Goal: Transaction & Acquisition: Purchase product/service

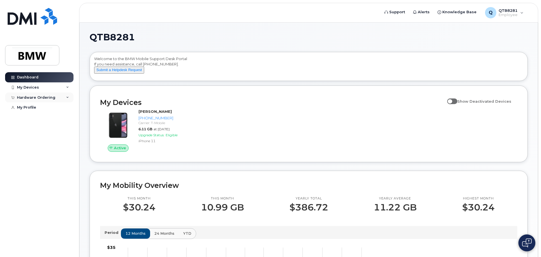
click at [28, 97] on div "Hardware Ordering" at bounding box center [36, 97] width 38 height 5
click at [31, 120] on div "New Order" at bounding box center [29, 118] width 21 height 5
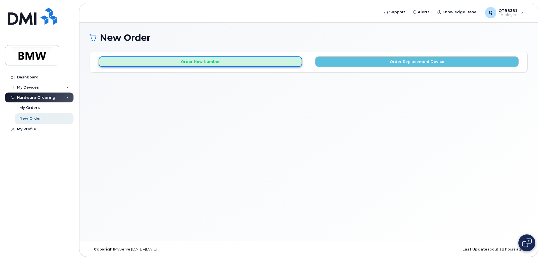
click at [260, 62] on button "Order New Number" at bounding box center [200, 62] width 203 height 10
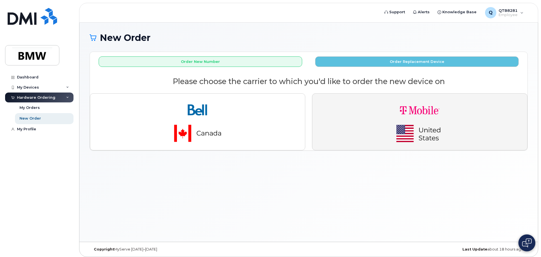
click at [379, 106] on button "button" at bounding box center [419, 122] width 215 height 57
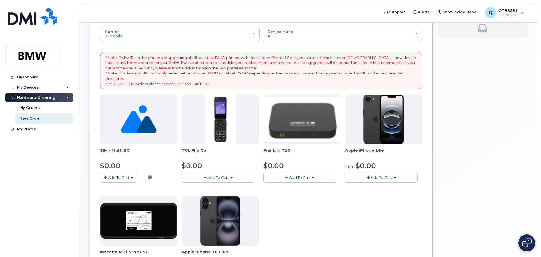
scroll to position [57, 0]
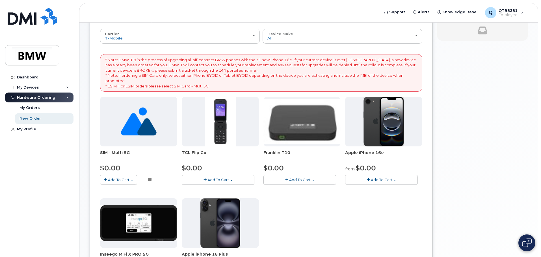
click at [130, 182] on button "Add To Cart" at bounding box center [118, 180] width 37 height 10
click at [107, 181] on button "Add To Cart" at bounding box center [118, 180] width 37 height 10
click at [112, 190] on link "$0.00 - Activation" at bounding box center [128, 190] width 54 height 7
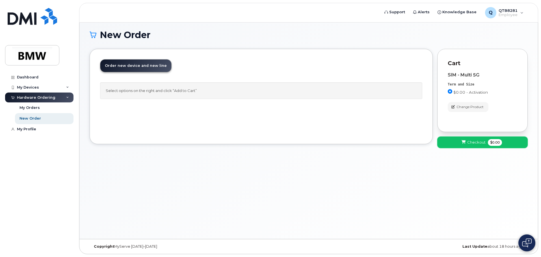
click at [472, 146] on button "Checkout $0.00" at bounding box center [482, 143] width 90 height 12
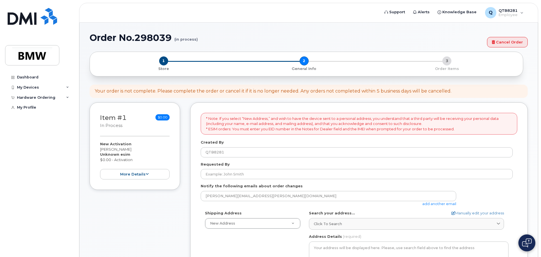
select select
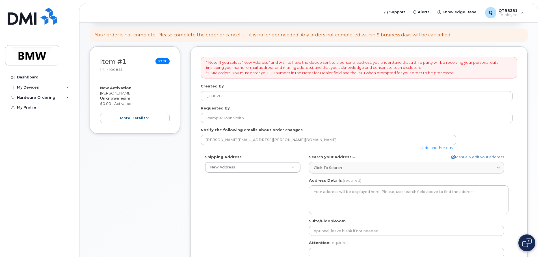
scroll to position [57, 0]
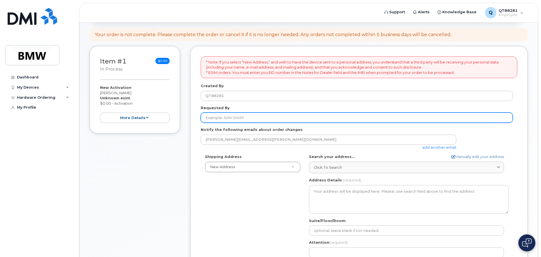
click at [237, 115] on input "Requested By" at bounding box center [357, 118] width 312 height 10
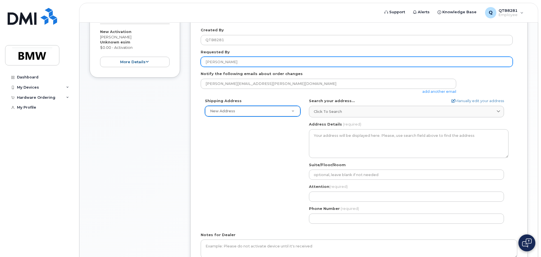
scroll to position [113, 0]
type input "[PERSON_NAME]"
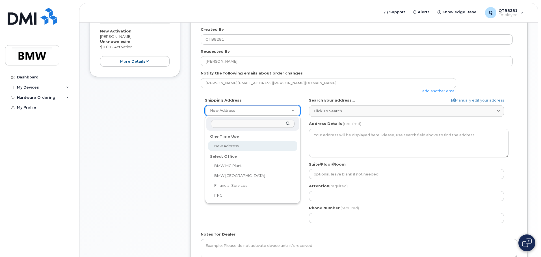
click at [240, 124] on input "text" at bounding box center [253, 124] width 84 height 8
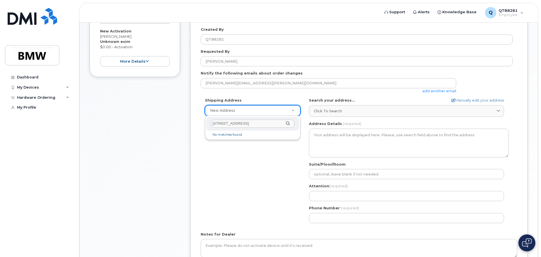
click at [287, 123] on div "13405 Daventry Circle" at bounding box center [252, 124] width 93 height 14
type input "139 Pearson Dr Woodruff SC 29388"
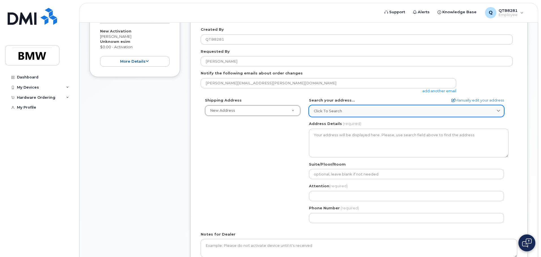
click at [342, 114] on link "Click to search" at bounding box center [406, 111] width 195 height 12
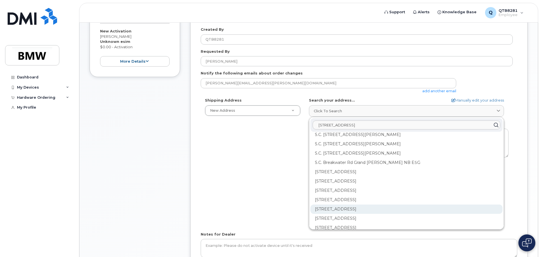
scroll to position [0, 0]
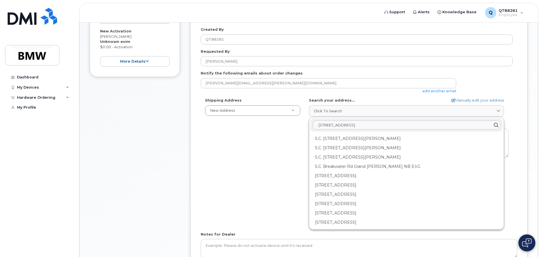
drag, startPoint x: 397, startPoint y: 125, endPoint x: 307, endPoint y: 126, distance: 90.4
click at [307, 126] on div "AB Search your address... Manually edit your address Click to search 13405 Dave…" at bounding box center [409, 163] width 208 height 130
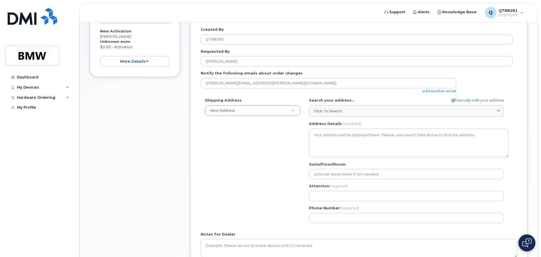
scroll to position [175, 0]
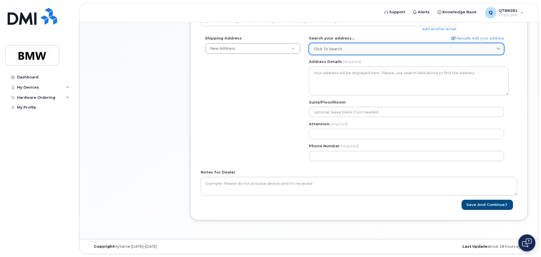
click at [353, 51] on div "Click to search" at bounding box center [406, 48] width 185 height 5
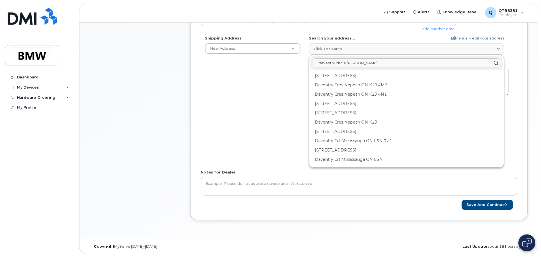
scroll to position [0, 0]
click at [359, 62] on input "daventry circle greer" at bounding box center [406, 62] width 188 height 9
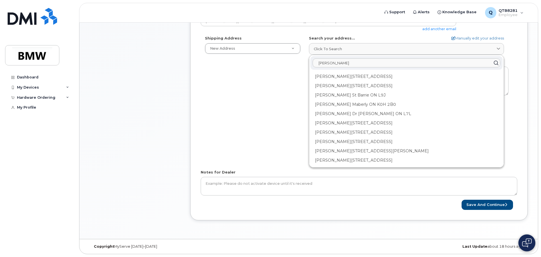
drag, startPoint x: 358, startPoint y: 62, endPoint x: 309, endPoint y: 62, distance: 49.4
click at [309, 62] on div "greer Greer St Abbotsford BC V2S 8P7 Greer St Barrie ON L9J 0R7 Greer St Barrie…" at bounding box center [406, 111] width 195 height 113
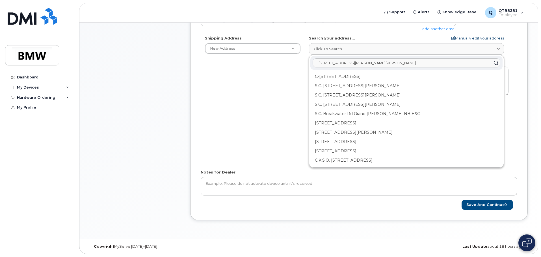
type input "139 Pearson Dr Woodruff SC 29388"
click at [475, 37] on link "Manually edit your address" at bounding box center [477, 38] width 53 height 5
select select
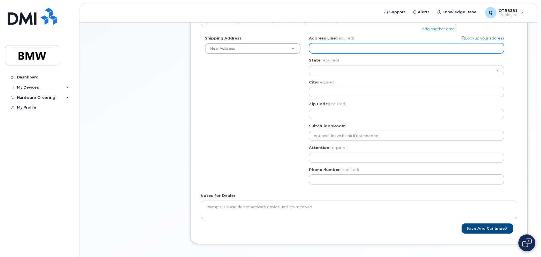
click at [332, 51] on input "Address Line (required)" at bounding box center [406, 48] width 195 height 10
select select
type input "1"
select select
type input "13"
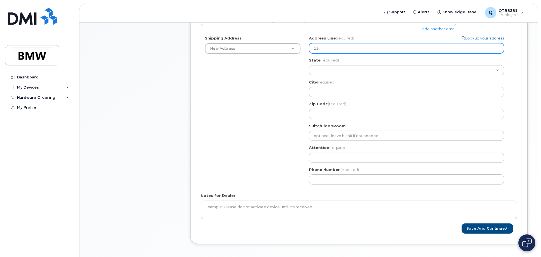
select select
type input "134"
select select
type input "1340"
select select
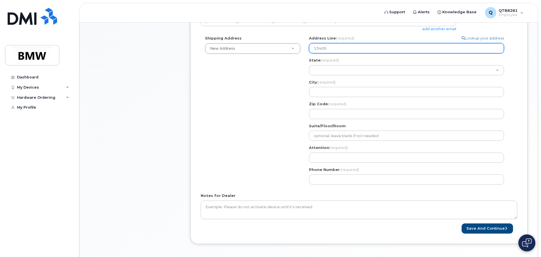
type input "13405"
select select
type input "13405 D"
select select
type input "13405 Da"
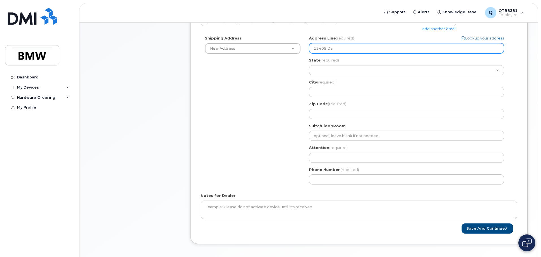
select select
type input "13405 Dav"
select select
type input "13405 Dave"
select select
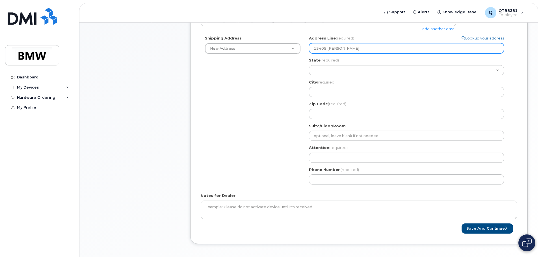
type input "13405 Daven"
select select
type input "13405 Davent"
select select
type input "13405 Daventr"
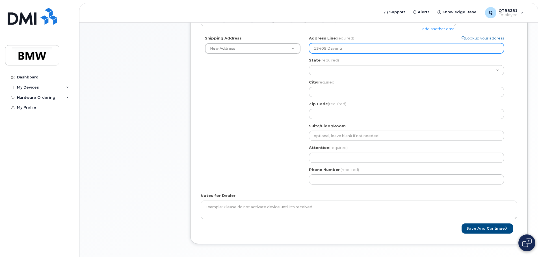
select select
type input "13405 Daventry"
select select
type input "13405 Daventry C"
select select
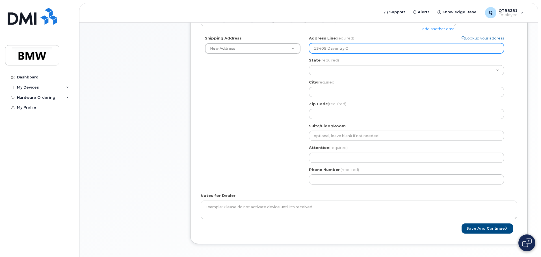
type input "13405 Daventry Ci"
select select
type input "13405 Daventry Cir"
select select
type input "13405 Daventry Circ"
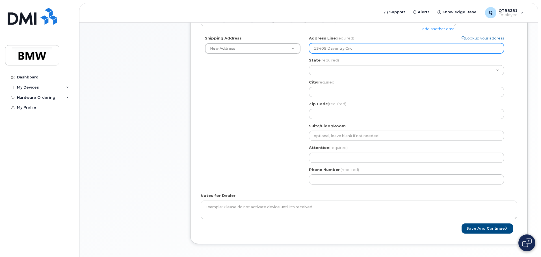
select select
type input "13405 Daventry Circl"
select select
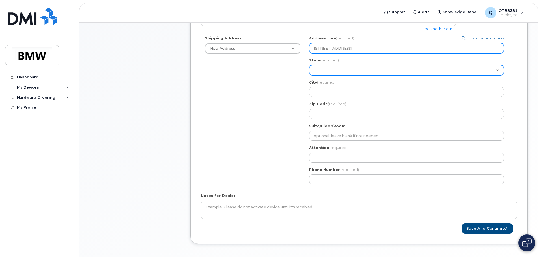
type input "13405 Daventry Circle"
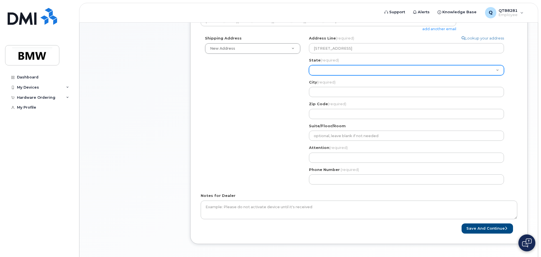
click at [318, 67] on select "Alabama Alaska American Samoa Arizona Arkansas California Colorado Connecticut …" at bounding box center [406, 70] width 195 height 10
select select "SC"
click at [309, 65] on select "Alabama Alaska American Samoa Arizona Arkansas California Colorado Connecticut …" at bounding box center [406, 70] width 195 height 10
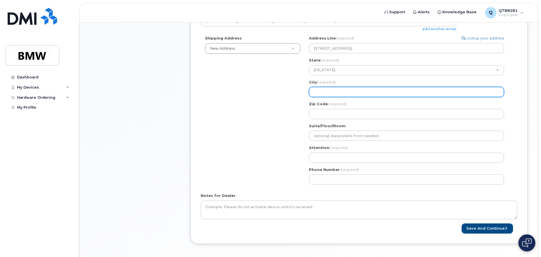
click at [336, 89] on input "City (required)" at bounding box center [406, 92] width 195 height 10
select select
type input "G"
select select
type input "Gr"
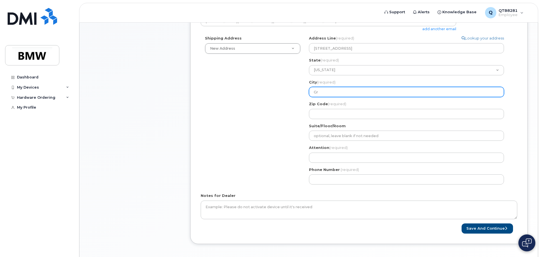
select select
type input "Gre"
select select
type input "Gree"
select select
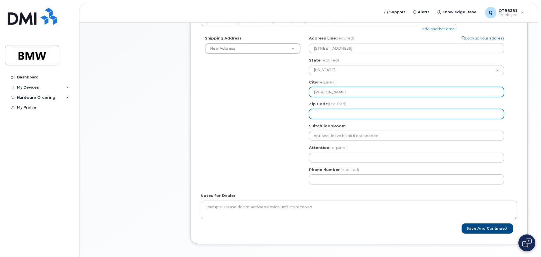
type input "Greer"
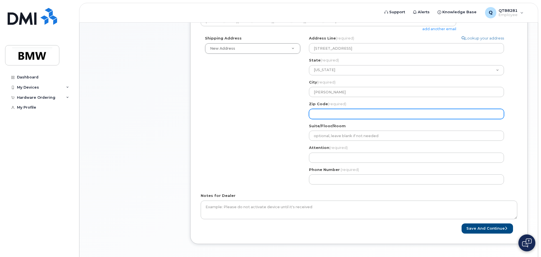
click at [338, 116] on input "Zip Code (required)" at bounding box center [406, 114] width 195 height 10
select select
type input "2"
select select
type input "29"
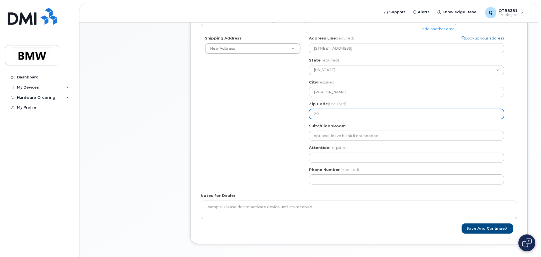
select select
type input "296"
select select
type input "2965"
select select
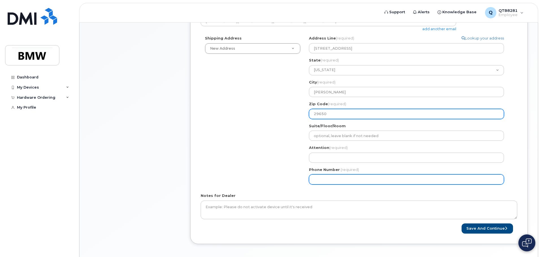
type input "29650"
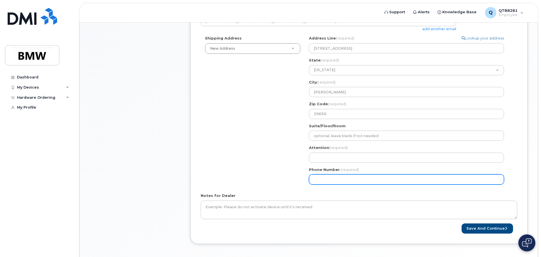
click at [337, 179] on input "Phone Number" at bounding box center [406, 180] width 195 height 10
type input "864901725"
select select
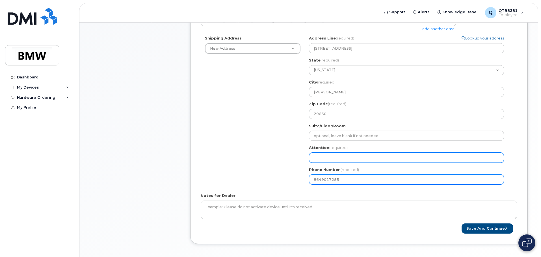
type input "8649017255"
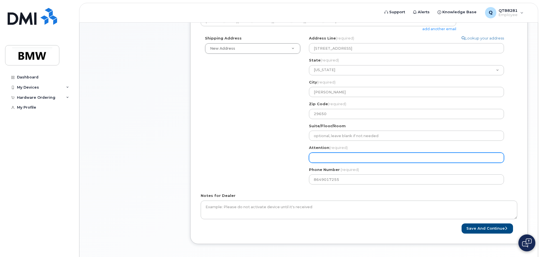
click at [355, 153] on input "Attention (required)" at bounding box center [406, 158] width 195 height 10
select select
type input "K"
select select
type input "Ke"
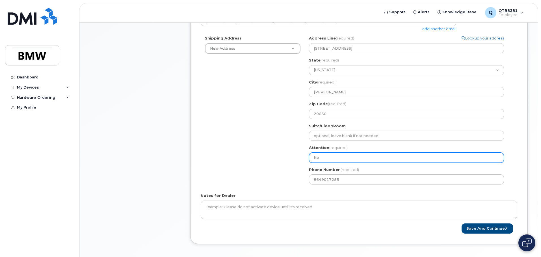
select select
type input "Kee"
select select
type input "Keen"
select select
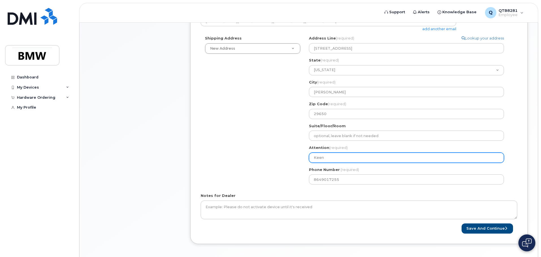
type input "Keena"
select select
type input "Keenan"
select select
type input "Keenan C"
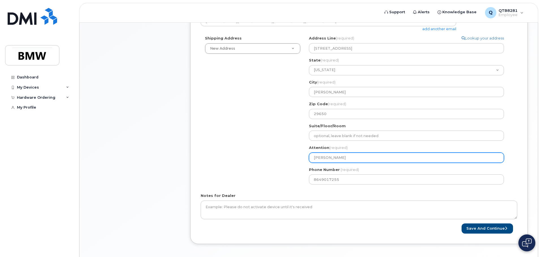
select select
type input "Keenan CA"
select select
type input "Keenan CAs"
select select
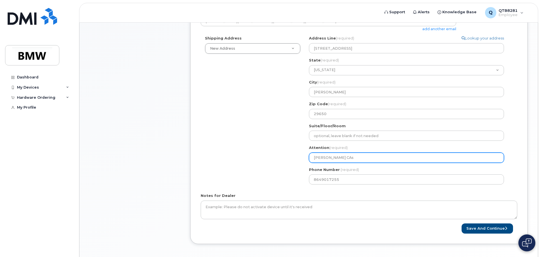
type input "Keenan CAse"
select select
type input "Keenan CAsey"
select select
type input "Keenan CAse"
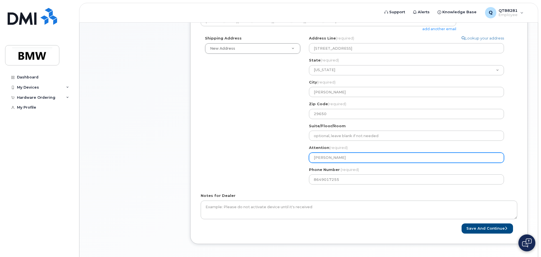
select select
type input "Keenan CAs"
select select
type input "Keenan CA"
select select
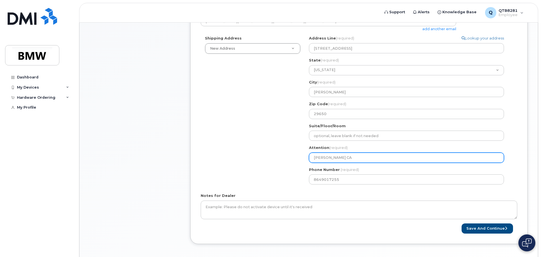
type input "Keenan C"
select select
type input "Keenan Ca"
select select
type input "Keenan Cas"
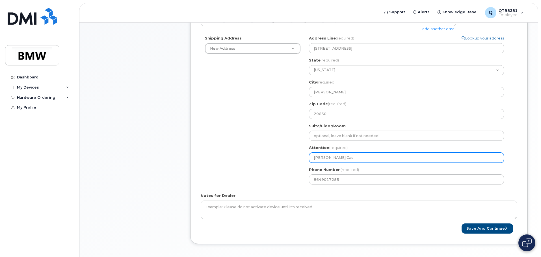
select select
type input "Keenan Case"
select select
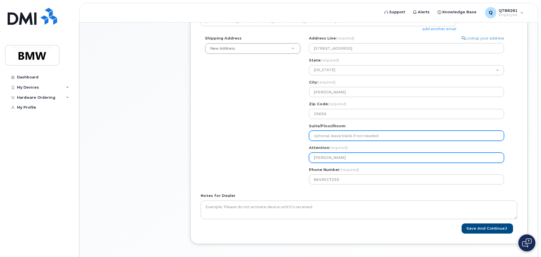
type input "[PERSON_NAME]"
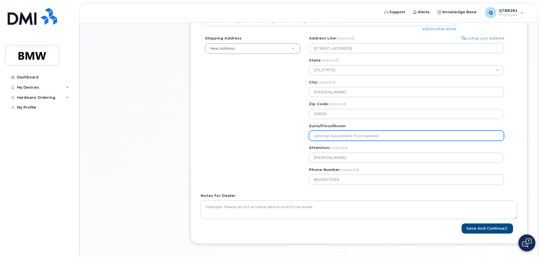
click at [360, 135] on input "Suite/Floor/Room" at bounding box center [406, 136] width 195 height 10
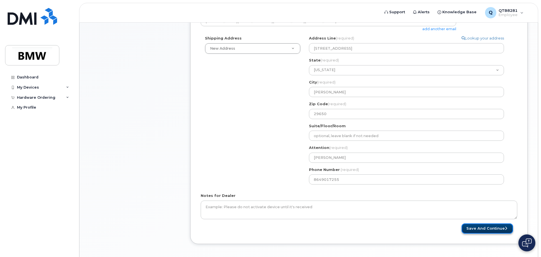
click at [477, 227] on button "Save and Continue" at bounding box center [486, 229] width 51 height 10
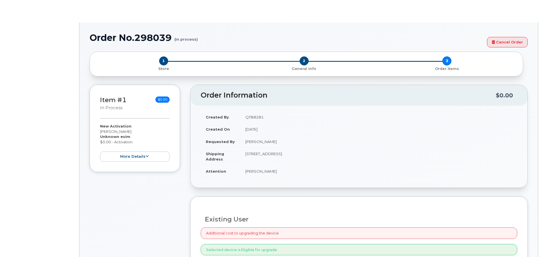
select select "1885307"
radio input "true"
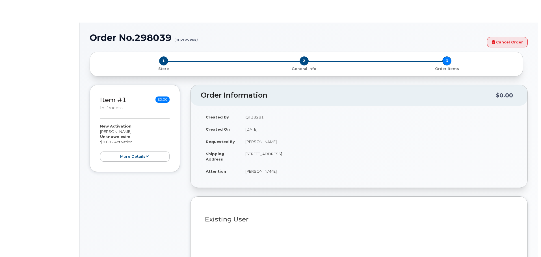
type input "1901686"
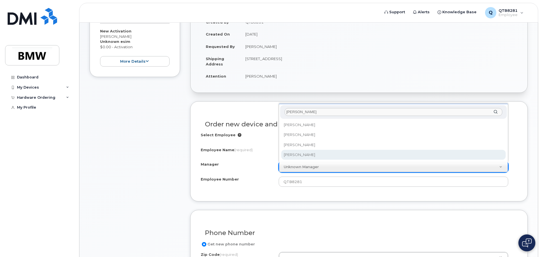
type input "[PERSON_NAME]"
select select "1895234"
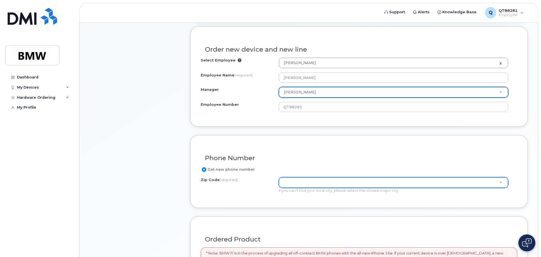
scroll to position [198, 0]
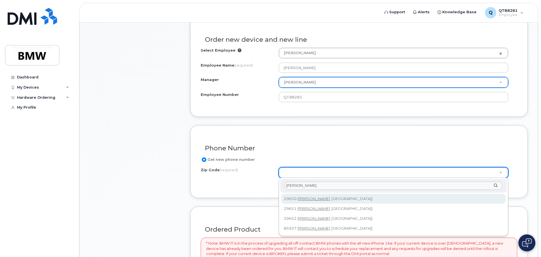
type input "[PERSON_NAME]"
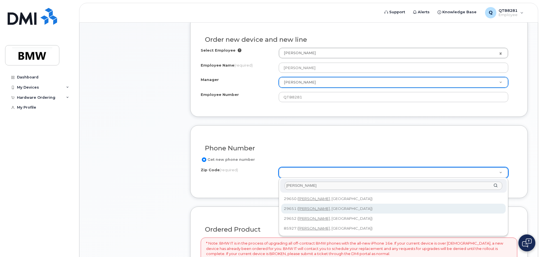
type input "29651 (Greer, SC)"
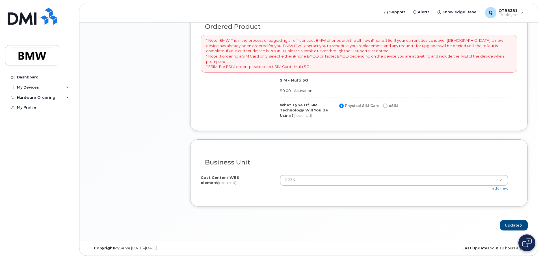
scroll to position [403, 0]
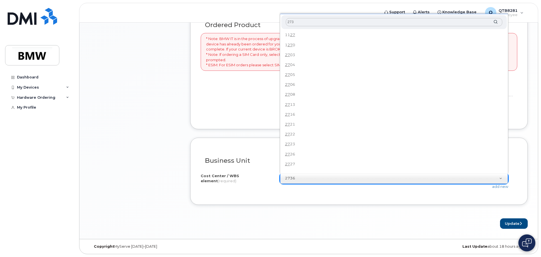
type input "2737"
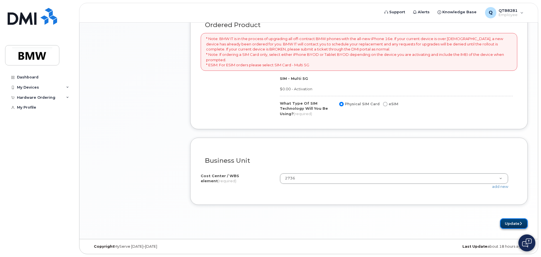
click at [514, 225] on button "Update" at bounding box center [514, 224] width 28 height 10
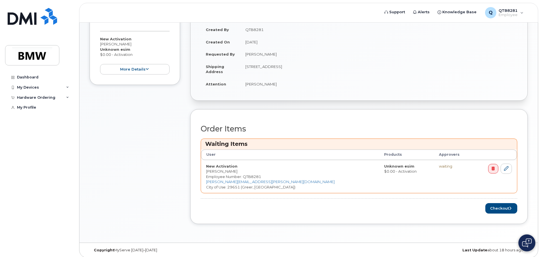
scroll to position [133, 0]
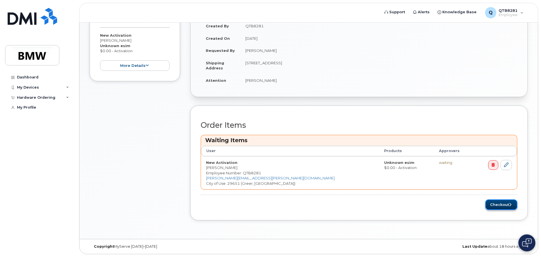
click at [509, 207] on button "Checkout" at bounding box center [501, 205] width 32 height 10
